Goal: Book appointment/travel/reservation

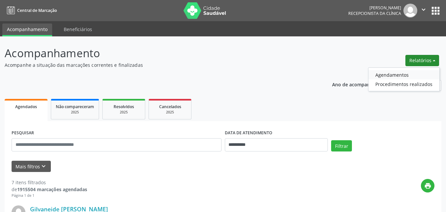
click at [403, 74] on link "Agendamentos" at bounding box center [403, 74] width 71 height 9
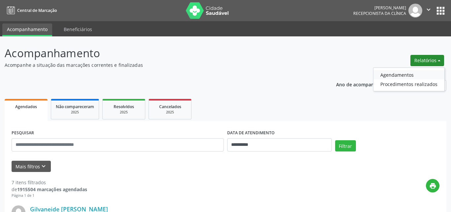
select select "*"
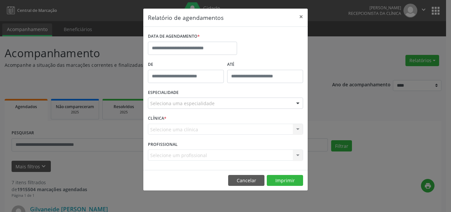
click at [201, 40] on div "DATA DE AGENDAMENTO *" at bounding box center [192, 36] width 89 height 10
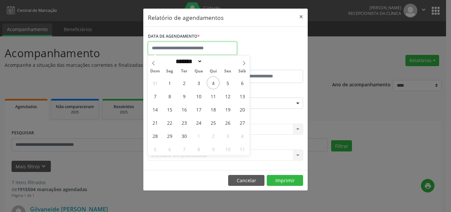
click at [210, 51] on input "text" at bounding box center [192, 48] width 89 height 13
click at [202, 96] on span "10" at bounding box center [198, 95] width 13 height 13
type input "**********"
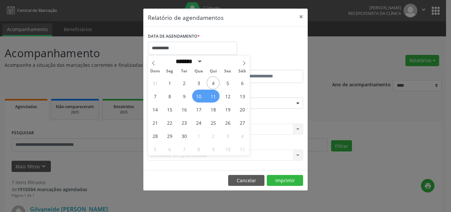
click at [209, 95] on span "11" at bounding box center [213, 95] width 13 height 13
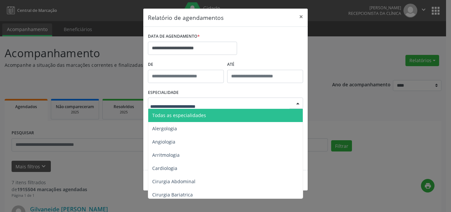
click at [212, 113] on span "Todas as especialidades" at bounding box center [226, 115] width 156 height 13
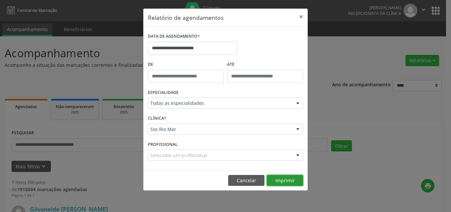
click at [285, 179] on button "Imprimir" at bounding box center [285, 180] width 36 height 11
